Goal: Find specific page/section: Find specific page/section

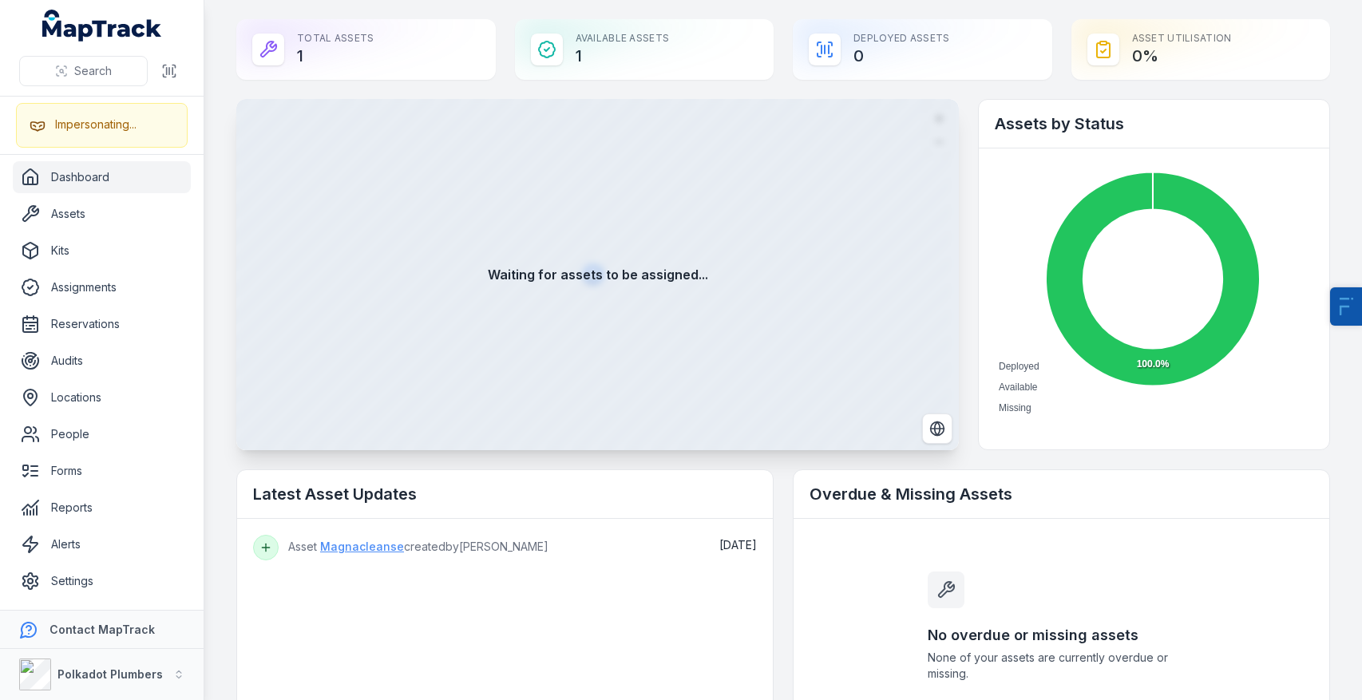
click at [388, 548] on link "Magnacleanse" at bounding box center [362, 547] width 84 height 16
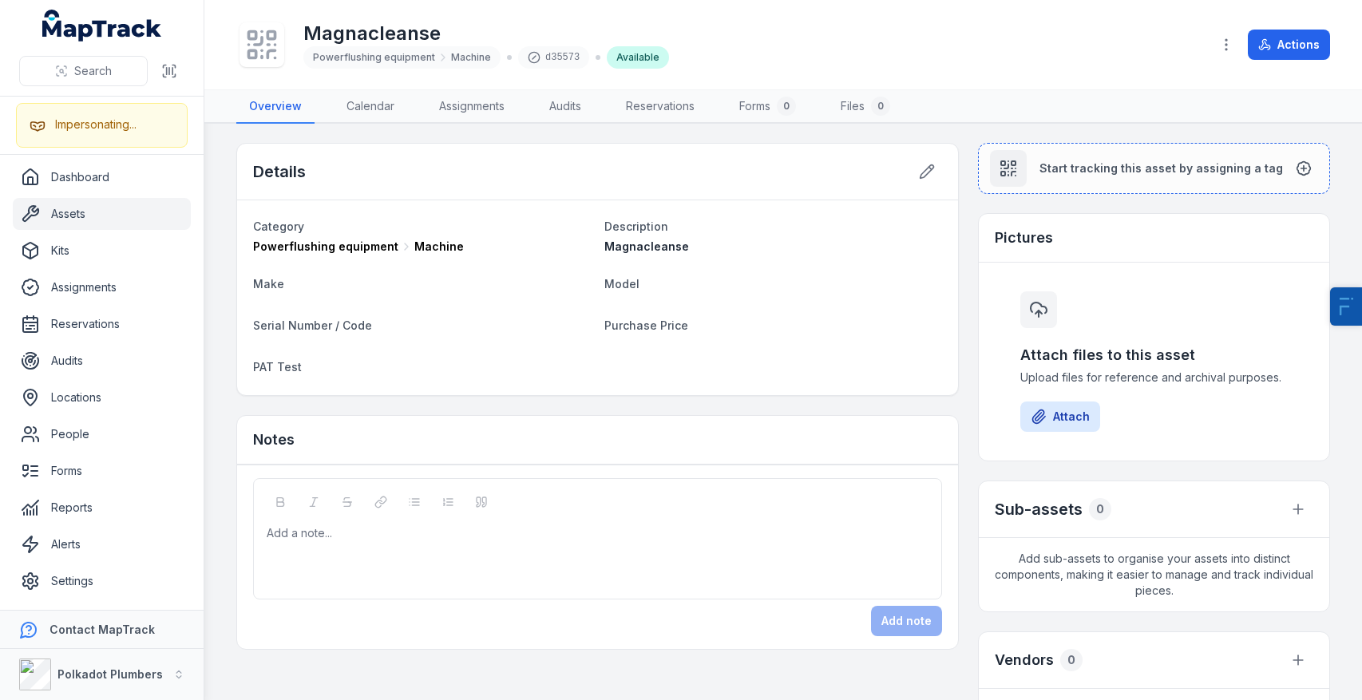
click at [622, 248] on span "Magnacleanse" at bounding box center [647, 247] width 85 height 14
click at [512, 267] on dl "Category Powerflushing equipment Machine Description Magnacleanse Make Model Se…" at bounding box center [597, 297] width 689 height 163
click at [91, 187] on link "Dashboard" at bounding box center [102, 177] width 178 height 32
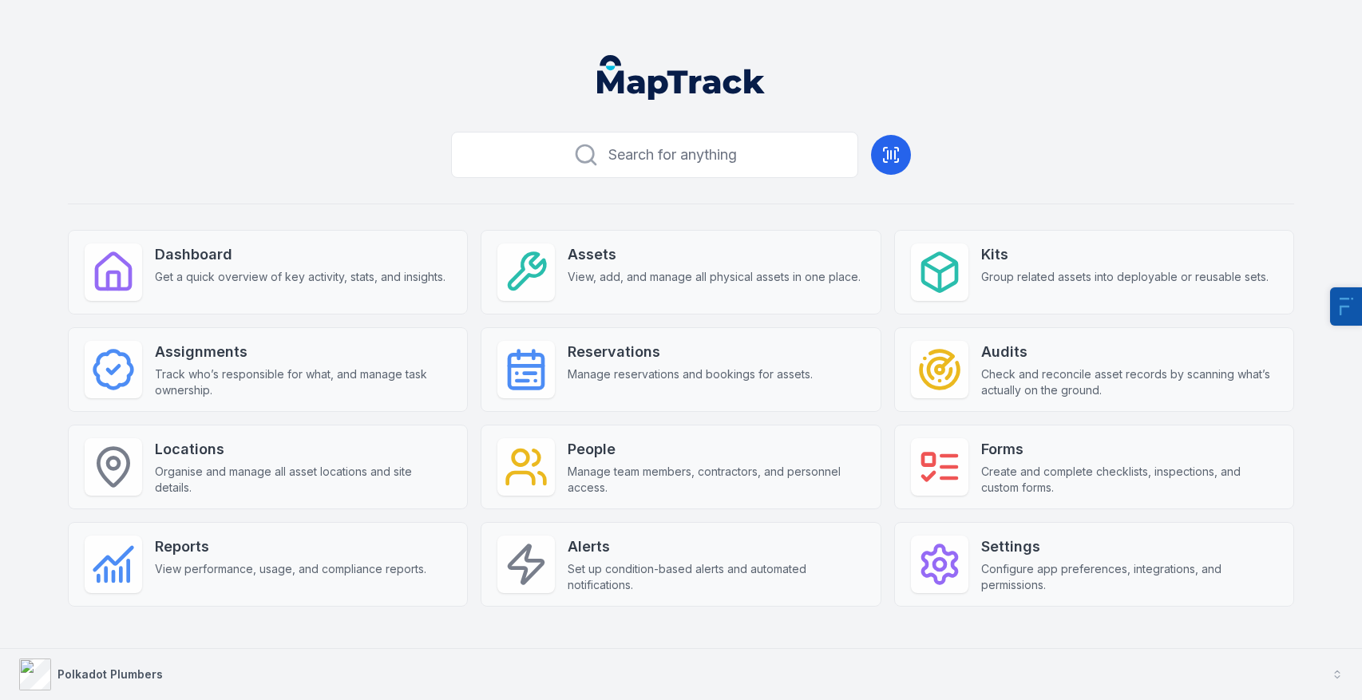
click at [311, 664] on button "Polkadot Plumbers" at bounding box center [681, 674] width 1362 height 51
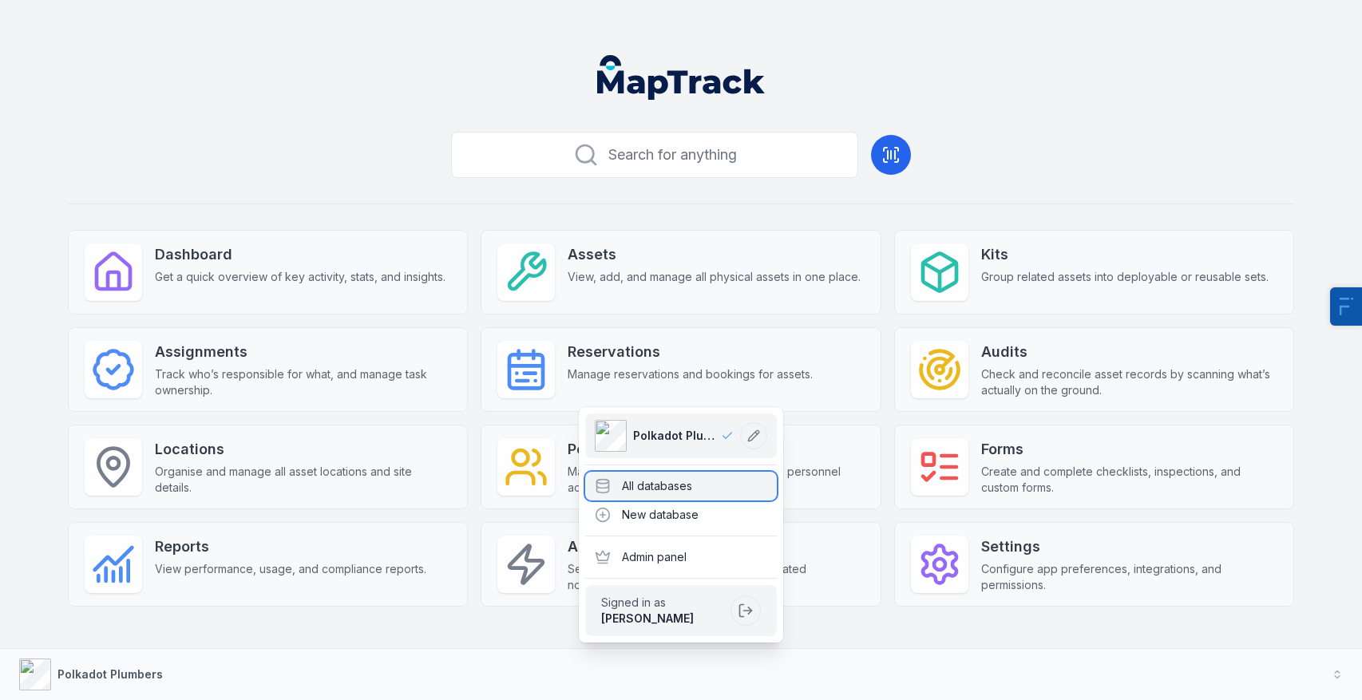
click at [716, 486] on div "All databases" at bounding box center [681, 486] width 192 height 29
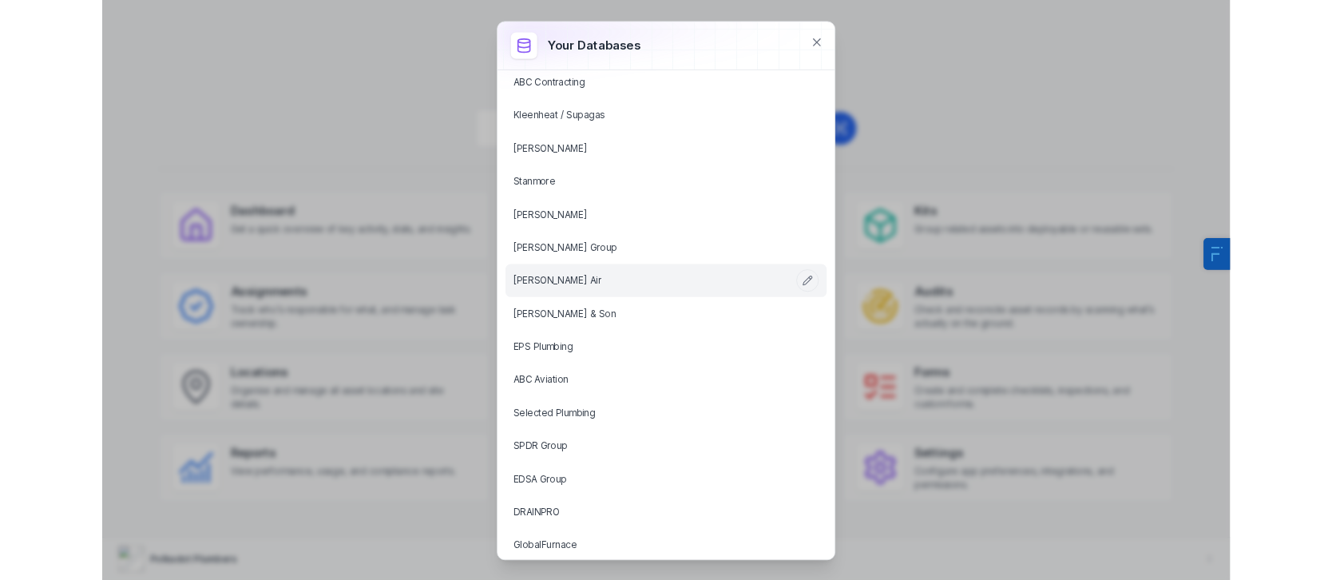
scroll to position [4, 0]
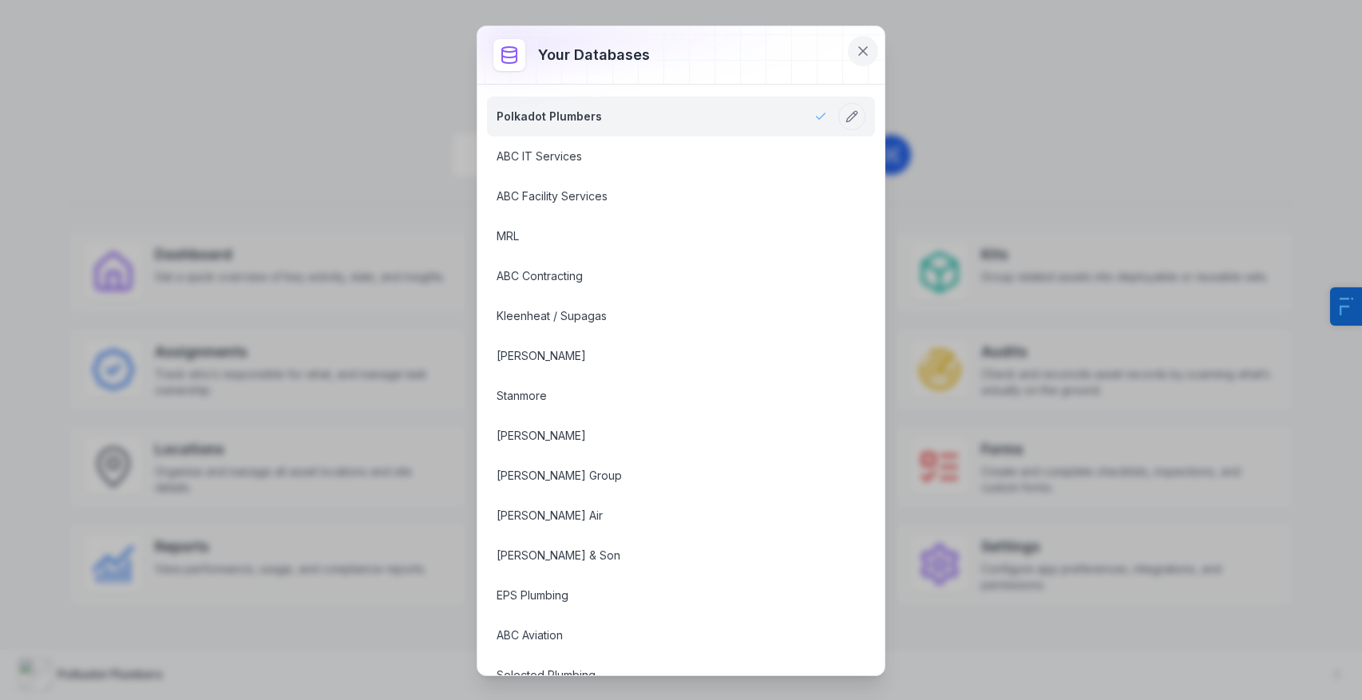
click at [870, 51] on icon at bounding box center [863, 51] width 16 height 16
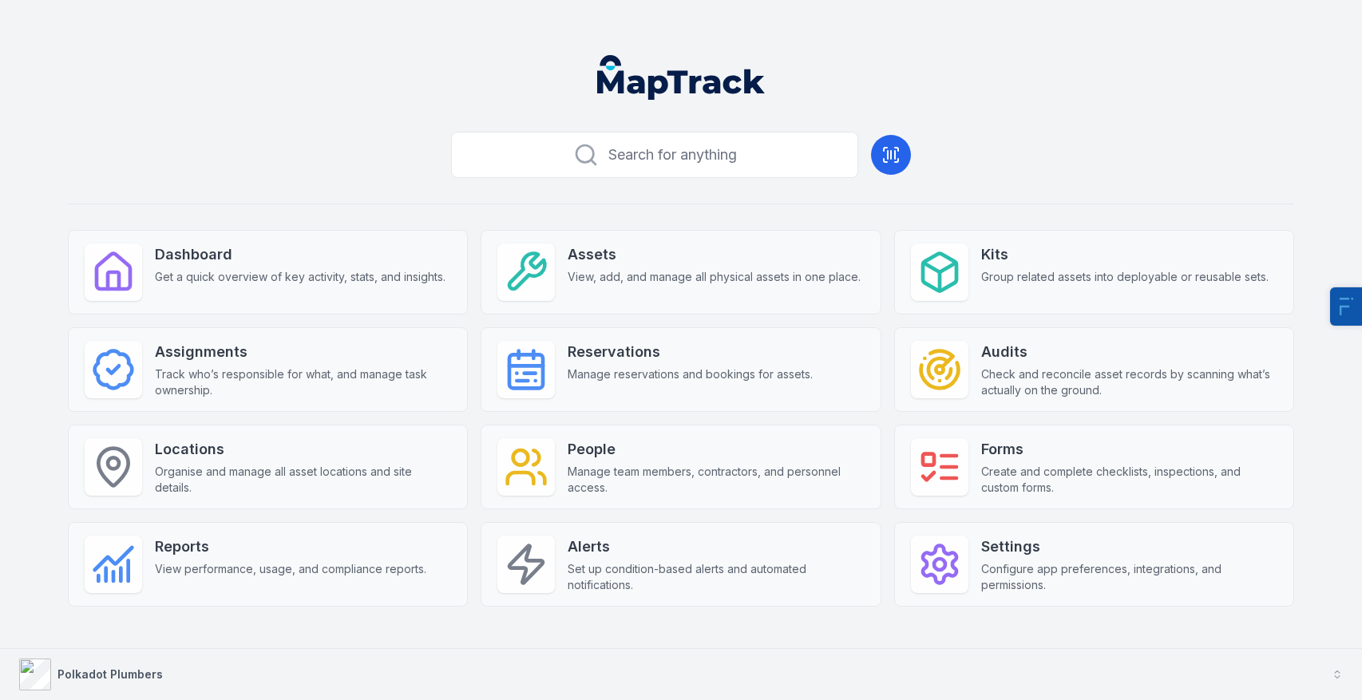
click at [305, 653] on button "Polkadot Plumbers" at bounding box center [681, 674] width 1362 height 51
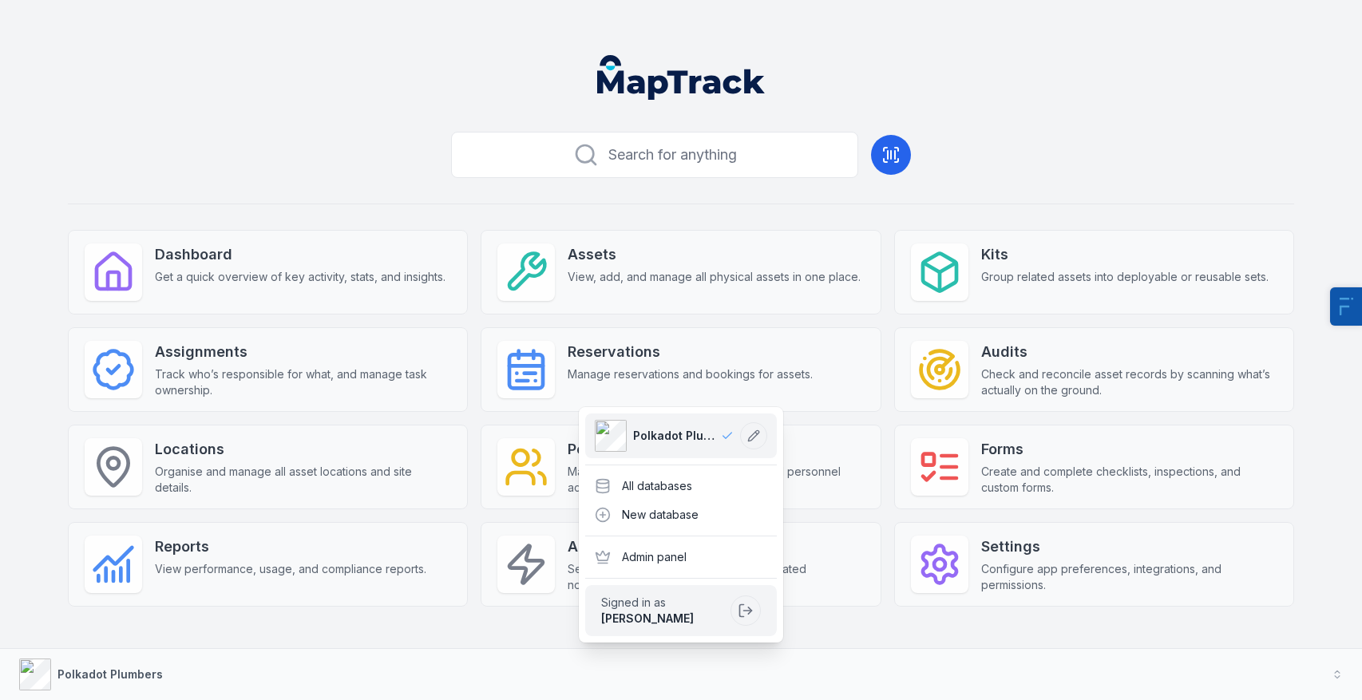
click at [750, 468] on div "Polkadot Plumbers All databases New database Admin panel Signed in as [PERSON_N…" at bounding box center [681, 525] width 204 height 236
click at [745, 478] on div "All databases" at bounding box center [681, 486] width 192 height 29
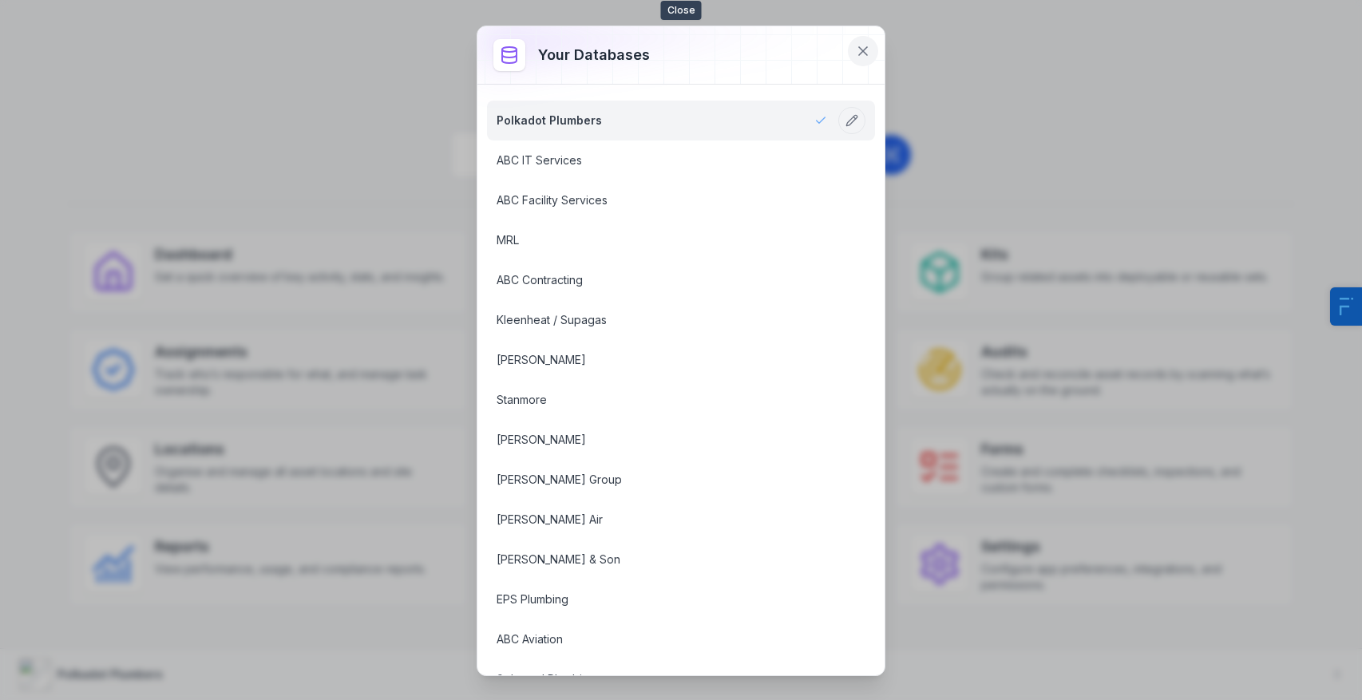
click at [870, 51] on icon at bounding box center [863, 51] width 16 height 16
